Goal: Task Accomplishment & Management: Manage account settings

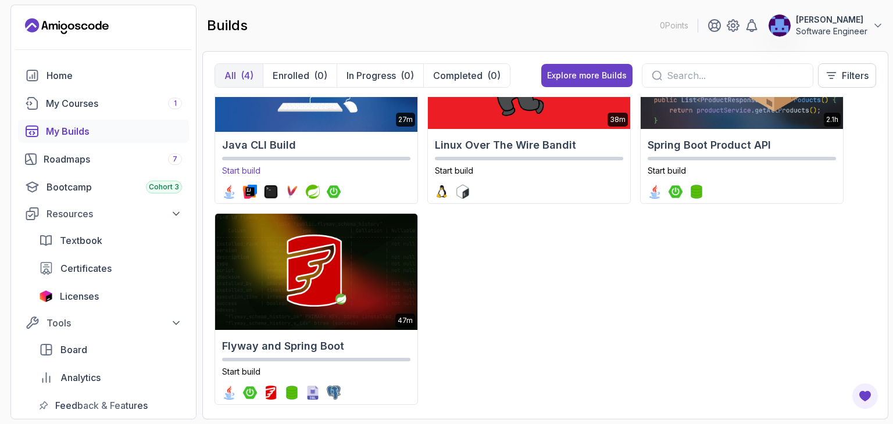
scroll to position [95, 0]
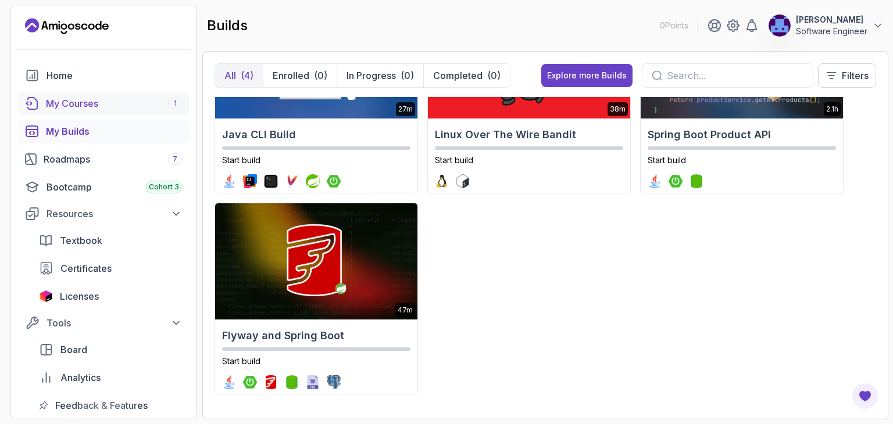
click at [89, 100] on div "My Courses 1" at bounding box center [114, 104] width 136 height 14
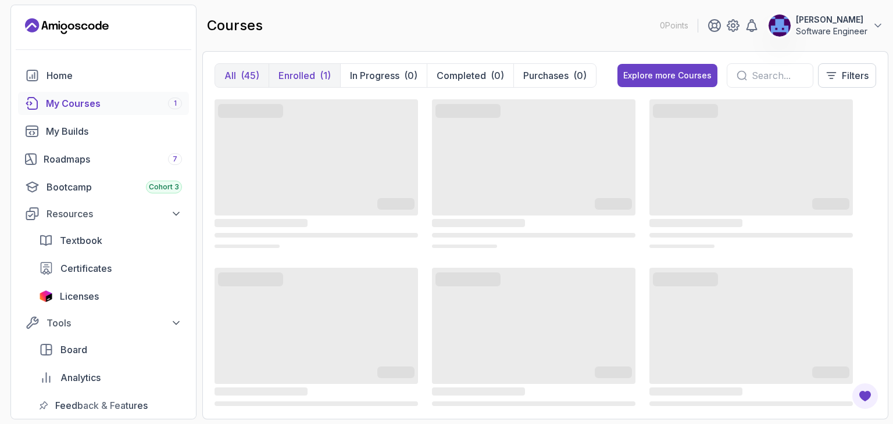
click at [290, 80] on p "Enrolled" at bounding box center [297, 76] width 37 height 14
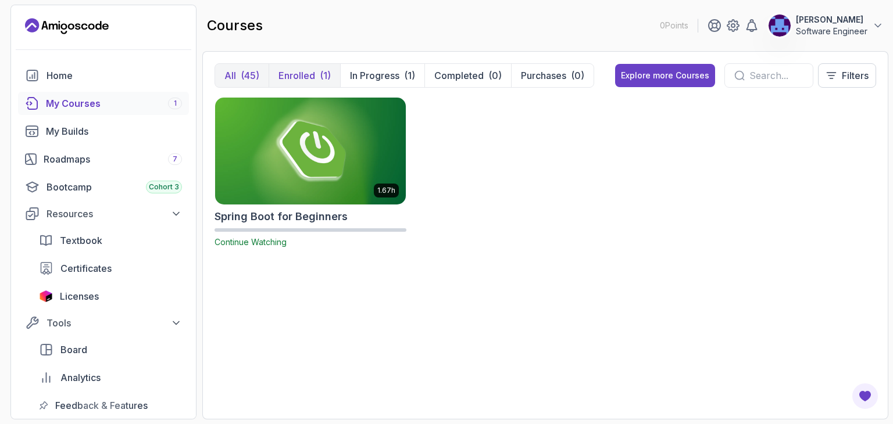
click at [298, 77] on p "Enrolled" at bounding box center [297, 76] width 37 height 14
click at [292, 79] on p "Enrolled" at bounding box center [297, 76] width 37 height 14
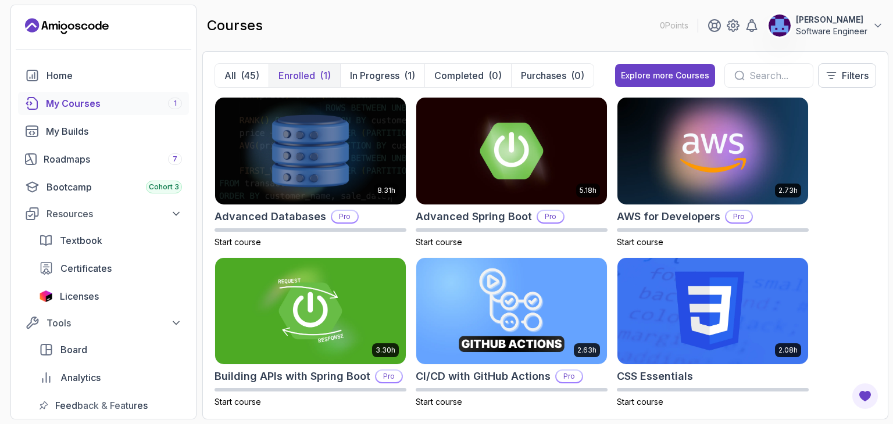
click at [280, 70] on p "Enrolled" at bounding box center [297, 76] width 37 height 14
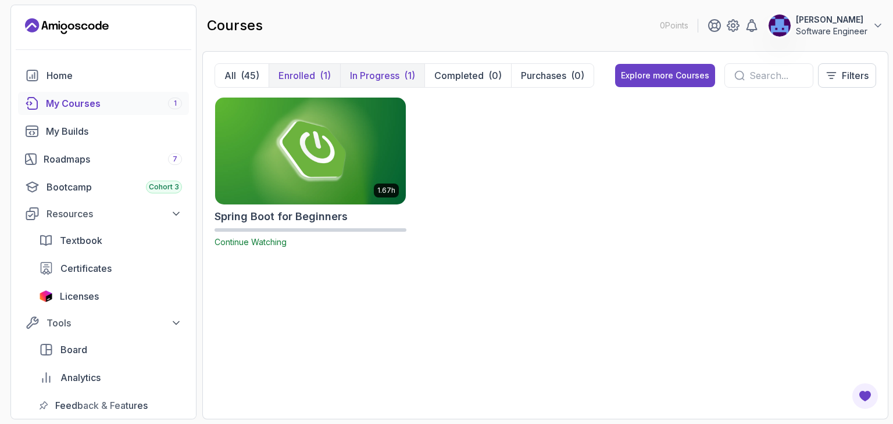
click at [397, 76] on p "In Progress" at bounding box center [374, 76] width 49 height 14
click at [241, 74] on div "(45)" at bounding box center [250, 76] width 19 height 14
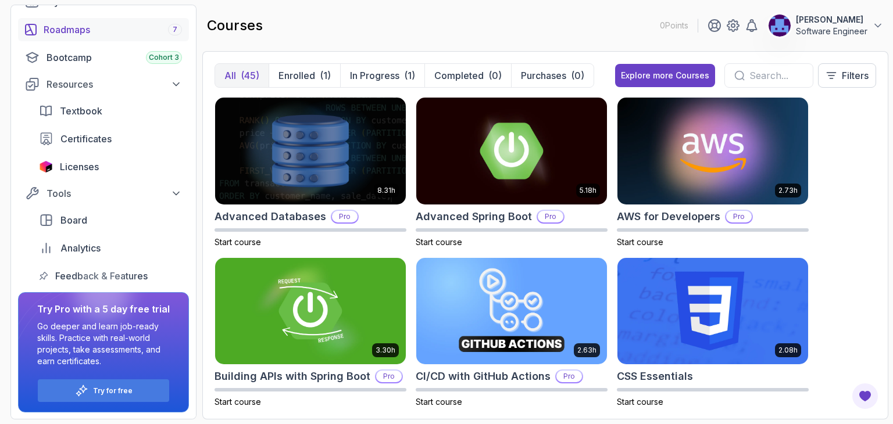
scroll to position [130, 0]
click at [842, 82] on p "Filters" at bounding box center [855, 76] width 27 height 14
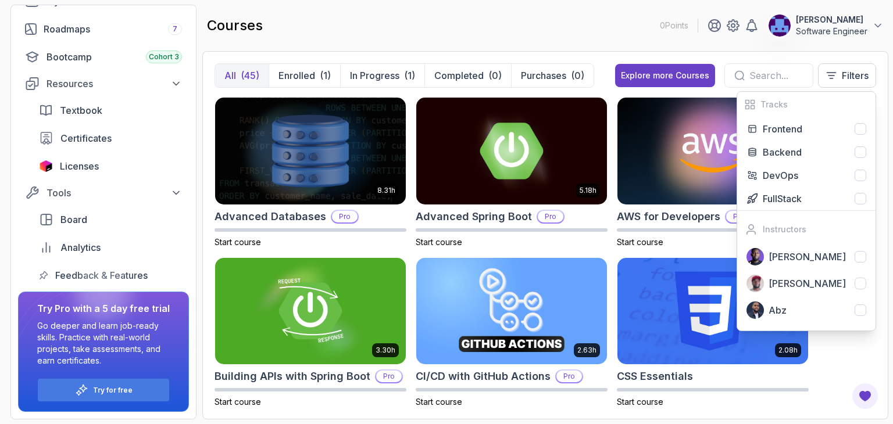
click at [565, 23] on div "courses 0 Points [PERSON_NAME] Software Engineer" at bounding box center [545, 26] width 686 height 42
